Goal: Task Accomplishment & Management: Use online tool/utility

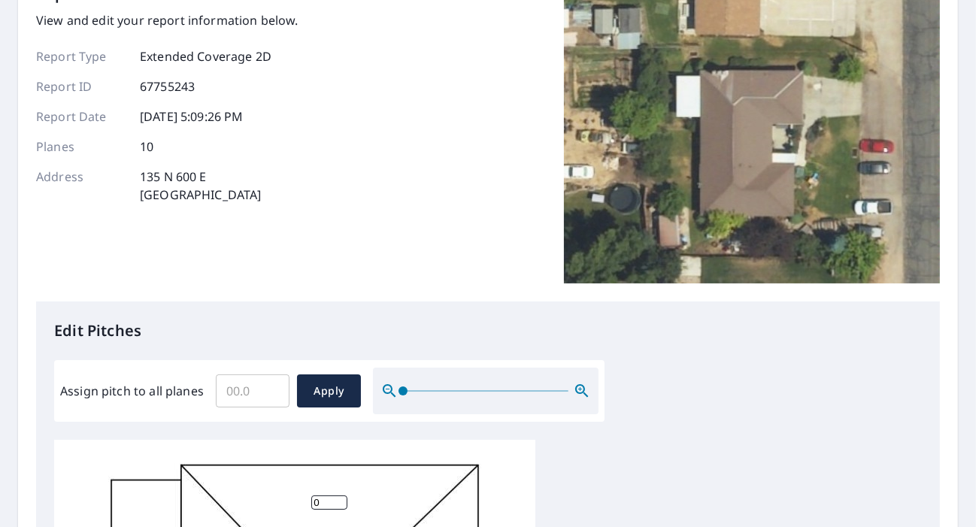
scroll to position [103, 0]
click at [271, 377] on input "0.1" at bounding box center [253, 390] width 74 height 42
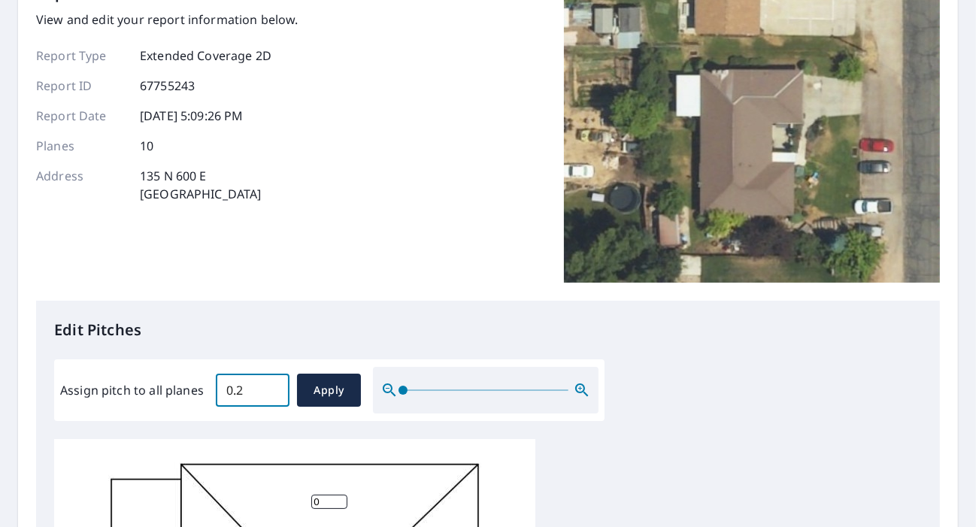
click at [271, 377] on input "0.2" at bounding box center [253, 390] width 74 height 42
type input "0"
type input "5"
click at [332, 381] on span "Apply" at bounding box center [329, 390] width 40 height 19
type input "5"
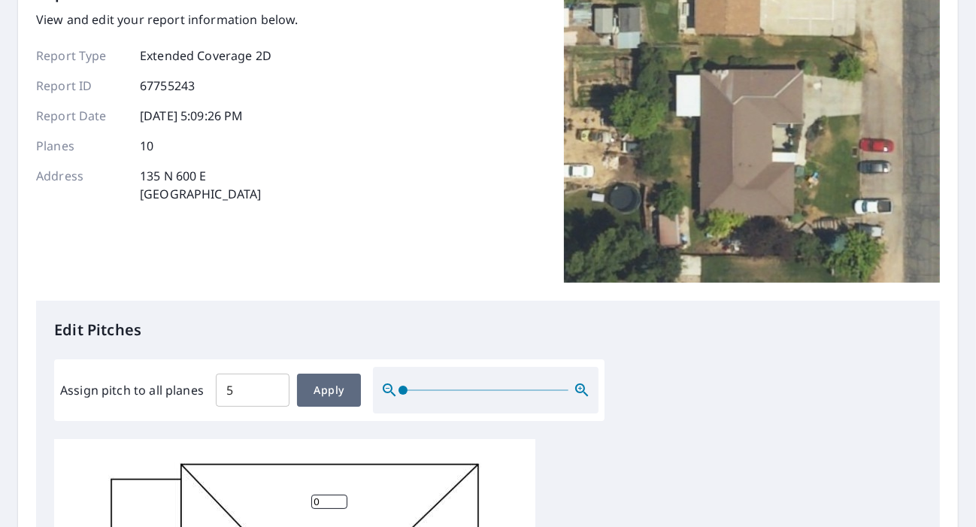
type input "5"
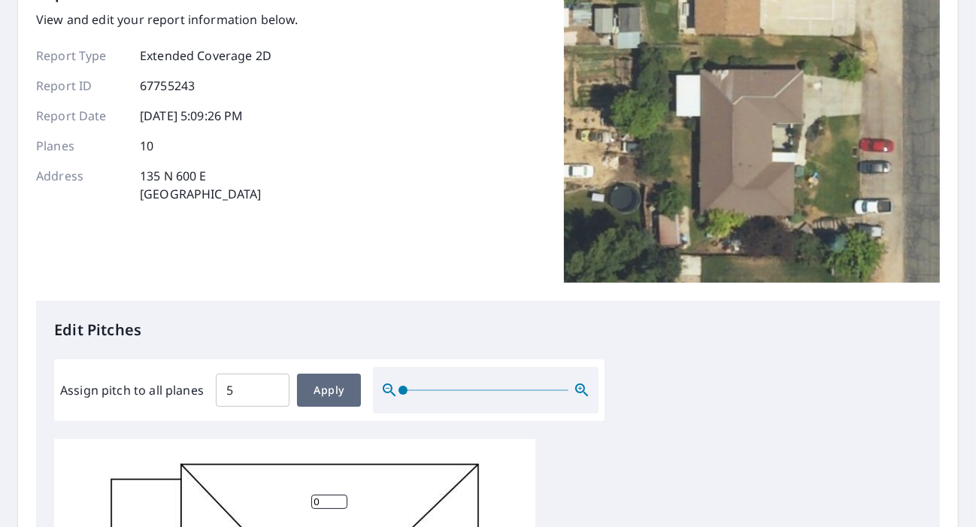
type input "5"
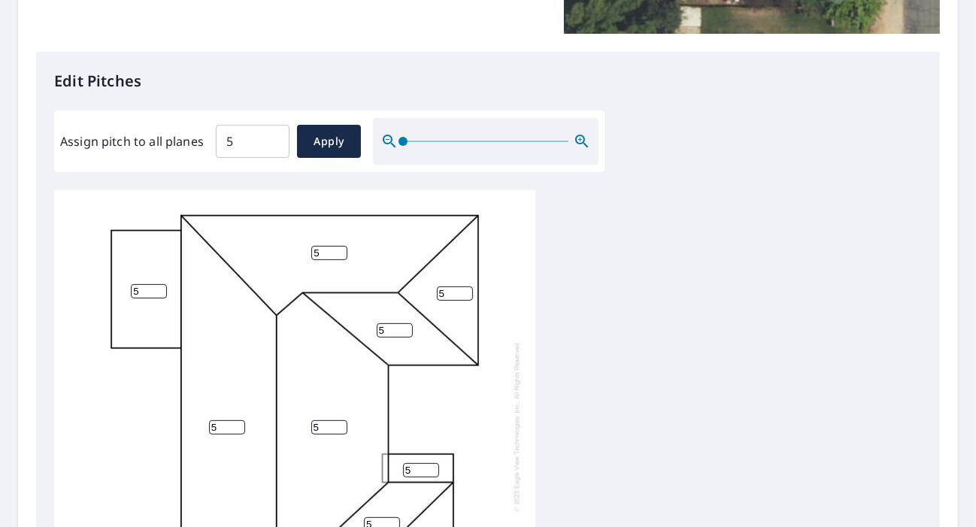
scroll to position [354, 0]
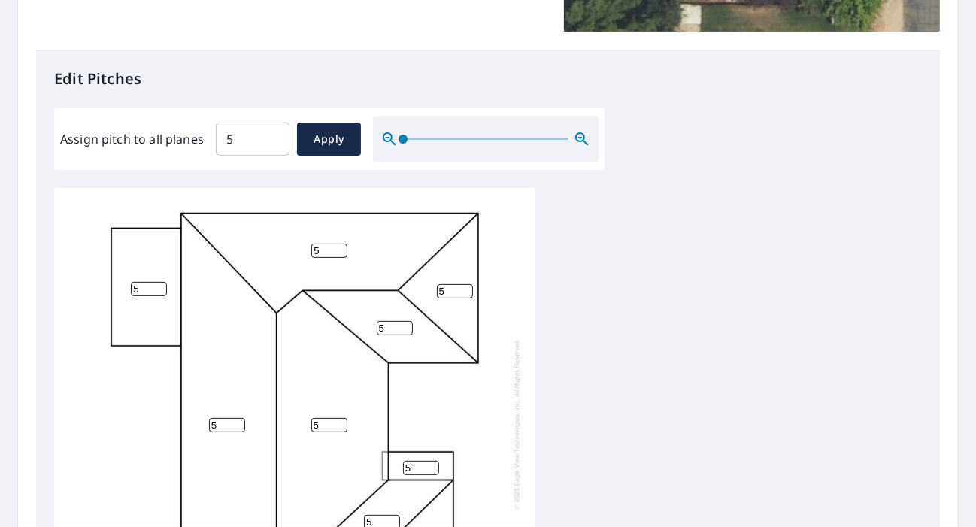
click at [413, 461] on input "5" at bounding box center [421, 468] width 36 height 14
click at [429, 461] on input "4" at bounding box center [421, 468] width 36 height 14
click at [429, 461] on input "3" at bounding box center [421, 468] width 36 height 14
click at [429, 461] on input "2" at bounding box center [421, 468] width 36 height 14
click at [429, 461] on input "1" at bounding box center [421, 468] width 36 height 14
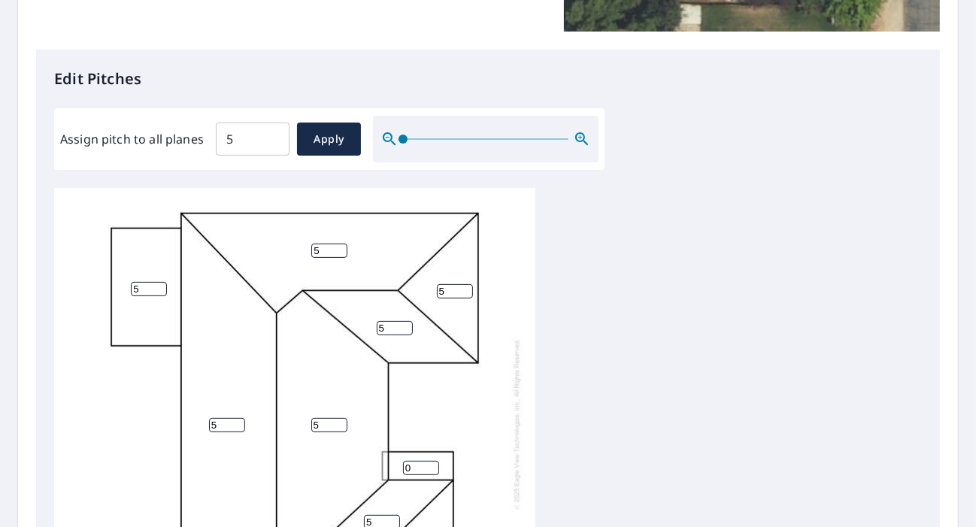
type input "0"
click at [429, 461] on input "0" at bounding box center [421, 468] width 36 height 14
click at [159, 282] on input "4" at bounding box center [149, 289] width 36 height 14
click at [159, 282] on input "3" at bounding box center [149, 289] width 36 height 14
click at [159, 282] on input "2" at bounding box center [149, 289] width 36 height 14
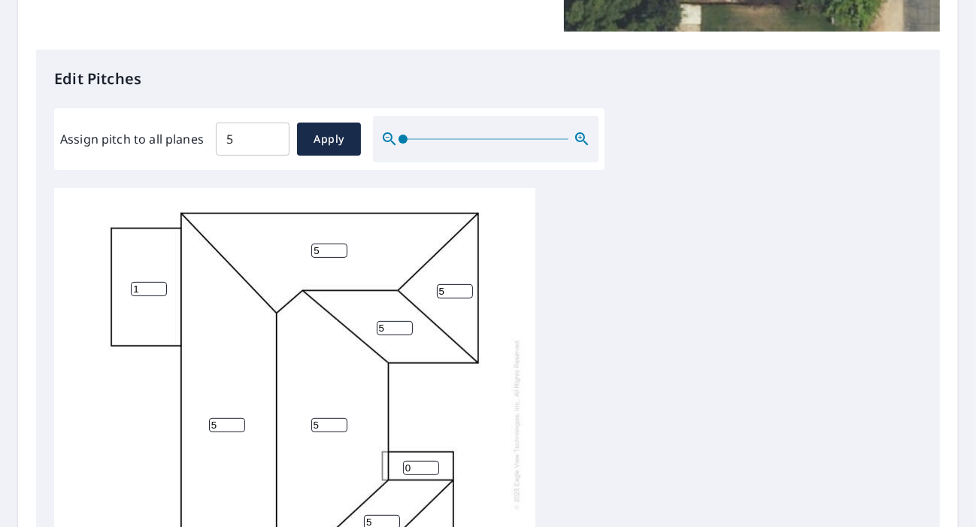
click at [159, 282] on input "1" at bounding box center [149, 289] width 36 height 14
type input "0"
click at [159, 282] on input "0" at bounding box center [149, 289] width 36 height 14
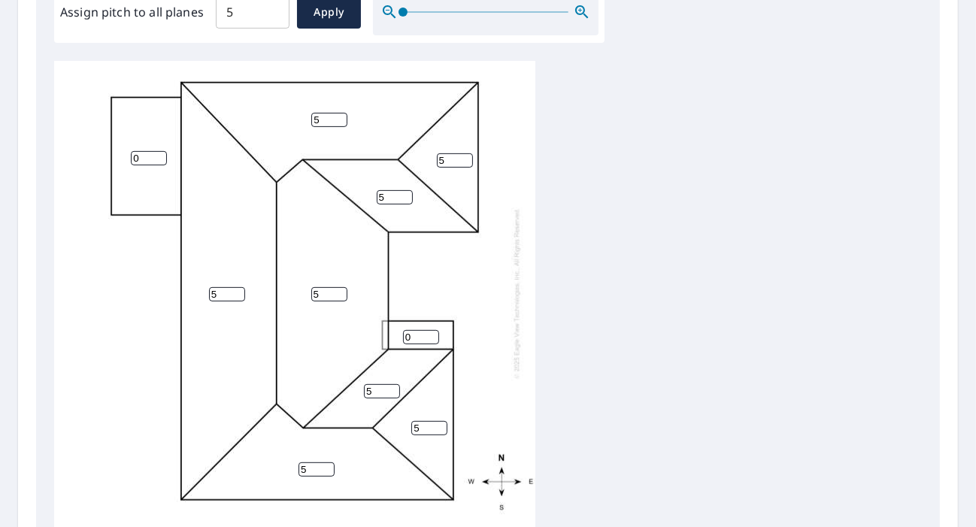
scroll to position [662, 0]
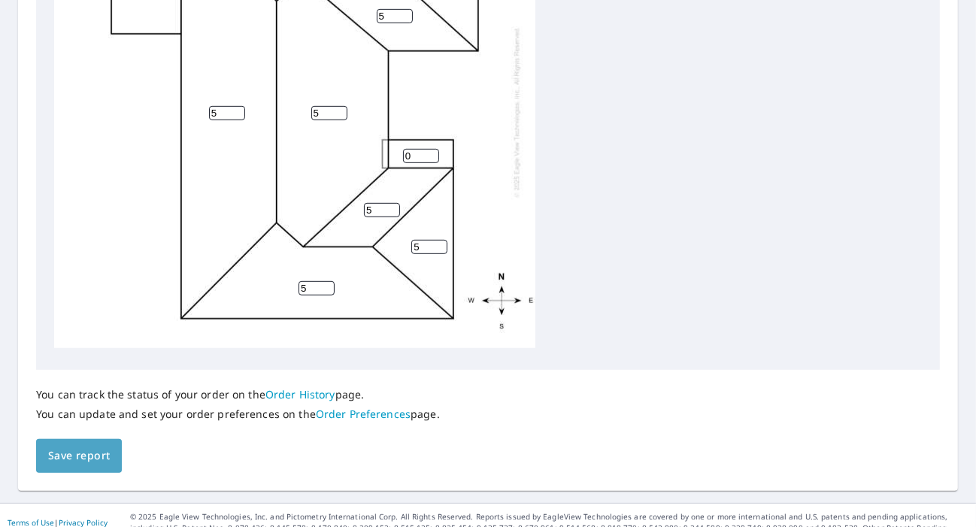
click at [83, 446] on span "Save report" at bounding box center [79, 455] width 62 height 19
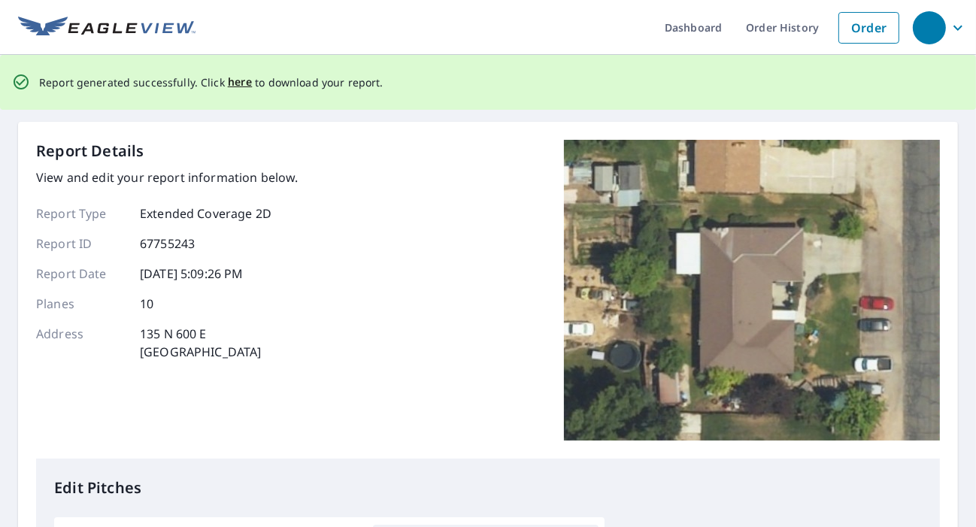
scroll to position [0, 0]
